Goal: Go to known website: Go to known website

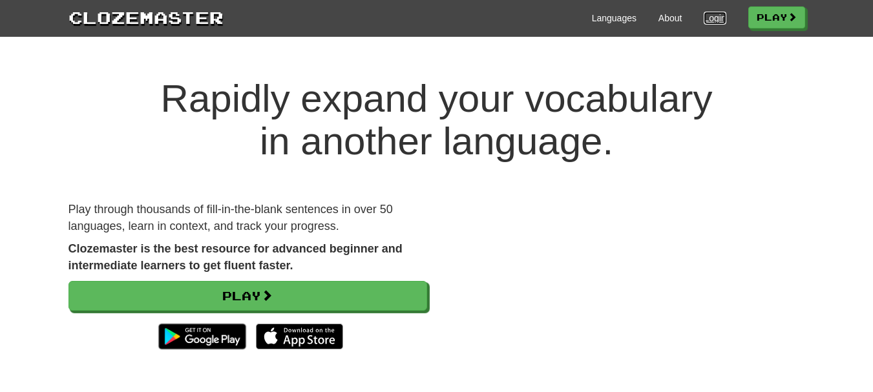
click at [715, 23] on link "Login" at bounding box center [715, 18] width 22 height 13
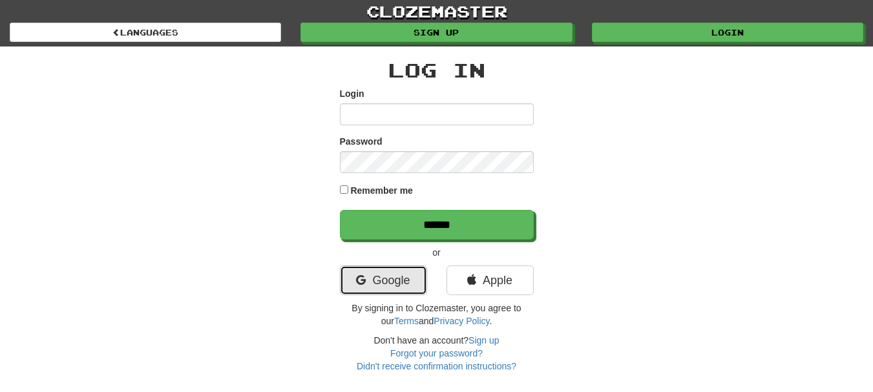
click at [415, 286] on link "Google" at bounding box center [383, 281] width 87 height 30
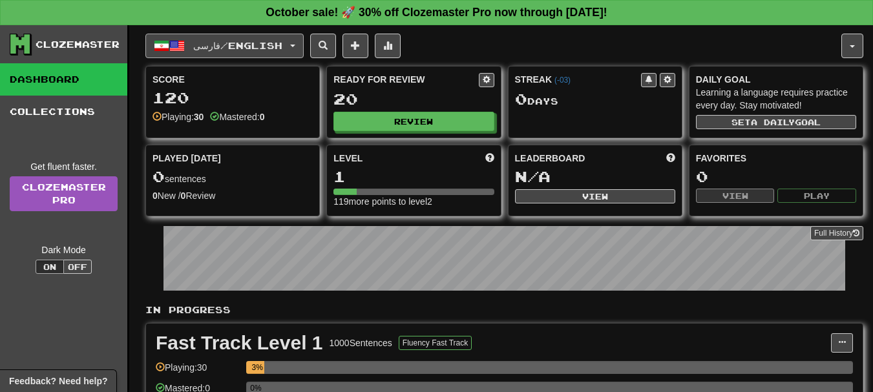
click at [294, 48] on button "فارسی / English" at bounding box center [224, 46] width 158 height 25
